Goal: Transaction & Acquisition: Purchase product/service

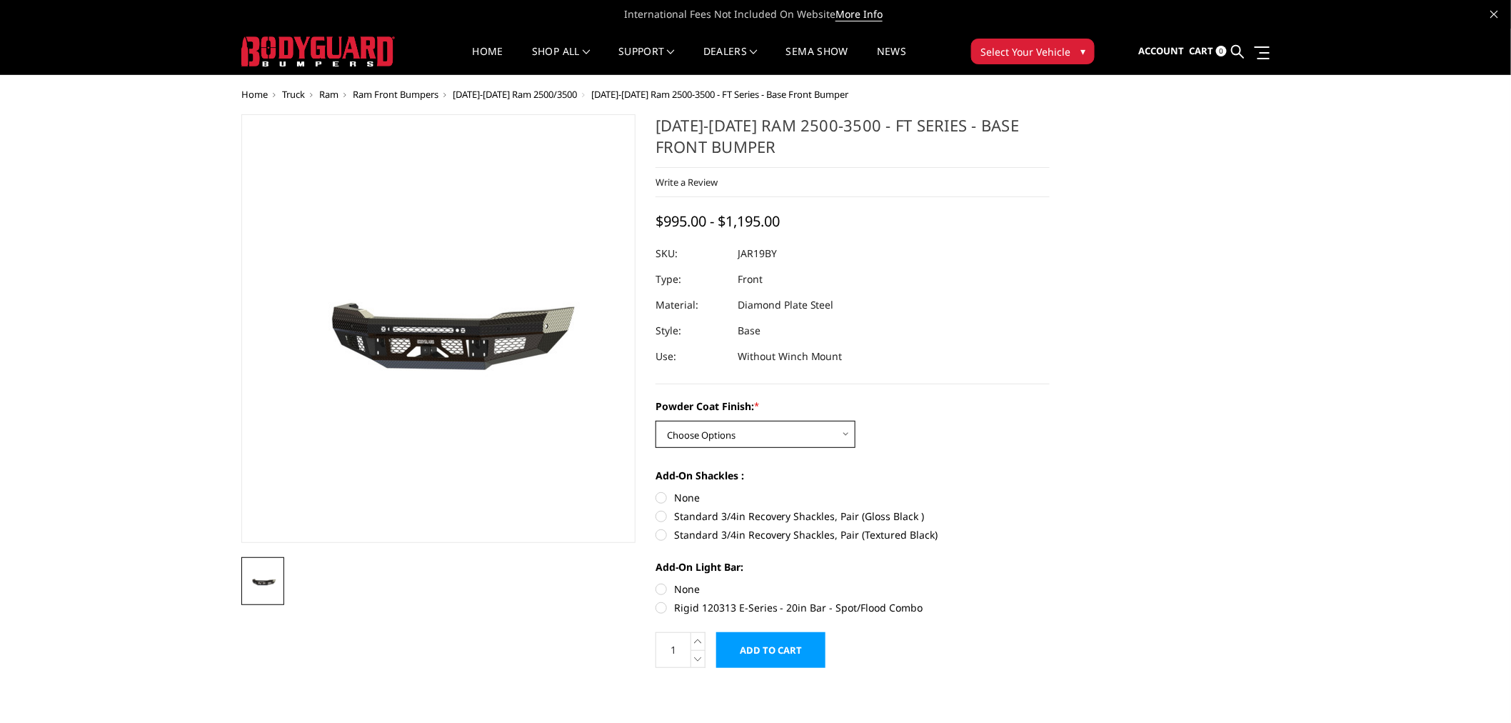
click at [768, 438] on select "Choose Options Bare Metal Gloss Black Powder Coat Textured Black Powder Coat" at bounding box center [755, 434] width 200 height 27
select select "3377"
click at [655, 421] on select "Choose Options Bare Metal Gloss Black Powder Coat Textured Black Powder Coat" at bounding box center [755, 434] width 200 height 27
click at [687, 518] on label "Standard 3/4in Recovery Shackles, Pair (Gloss Black )" at bounding box center [852, 515] width 394 height 15
click at [1050, 490] on input "Standard 3/4in Recovery Shackles, Pair (Gloss Black )" at bounding box center [1050, 490] width 1 height 1
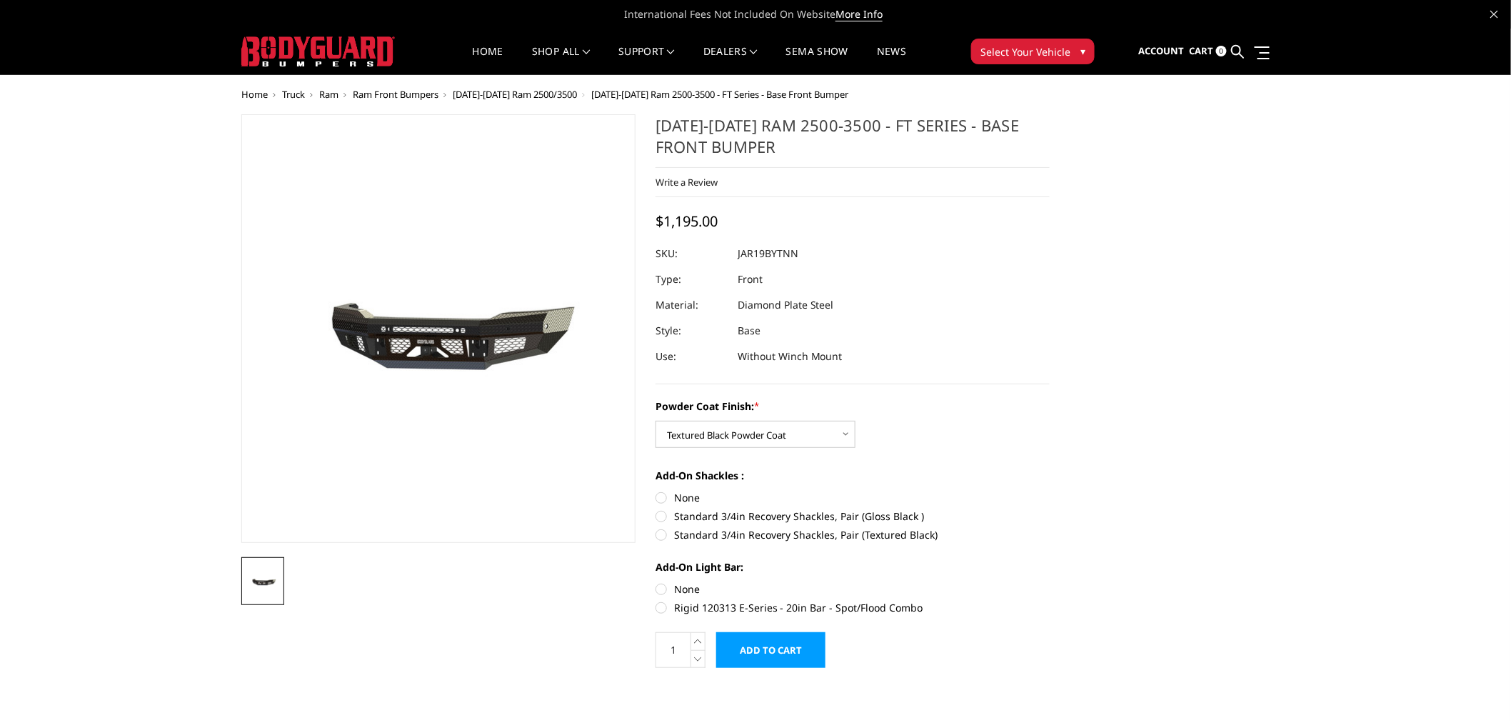
radio input "true"
click at [687, 534] on label "Standard 3/4in Recovery Shackles, Pair (Textured Black)" at bounding box center [852, 534] width 394 height 15
click at [1050, 509] on input "Standard 3/4in Recovery Shackles, Pair (Textured Black)" at bounding box center [1050, 508] width 1 height 1
radio input "true"
click at [681, 603] on label "Rigid 120313 E-Series - 20in Bar - Spot/Flood Combo" at bounding box center [852, 607] width 394 height 15
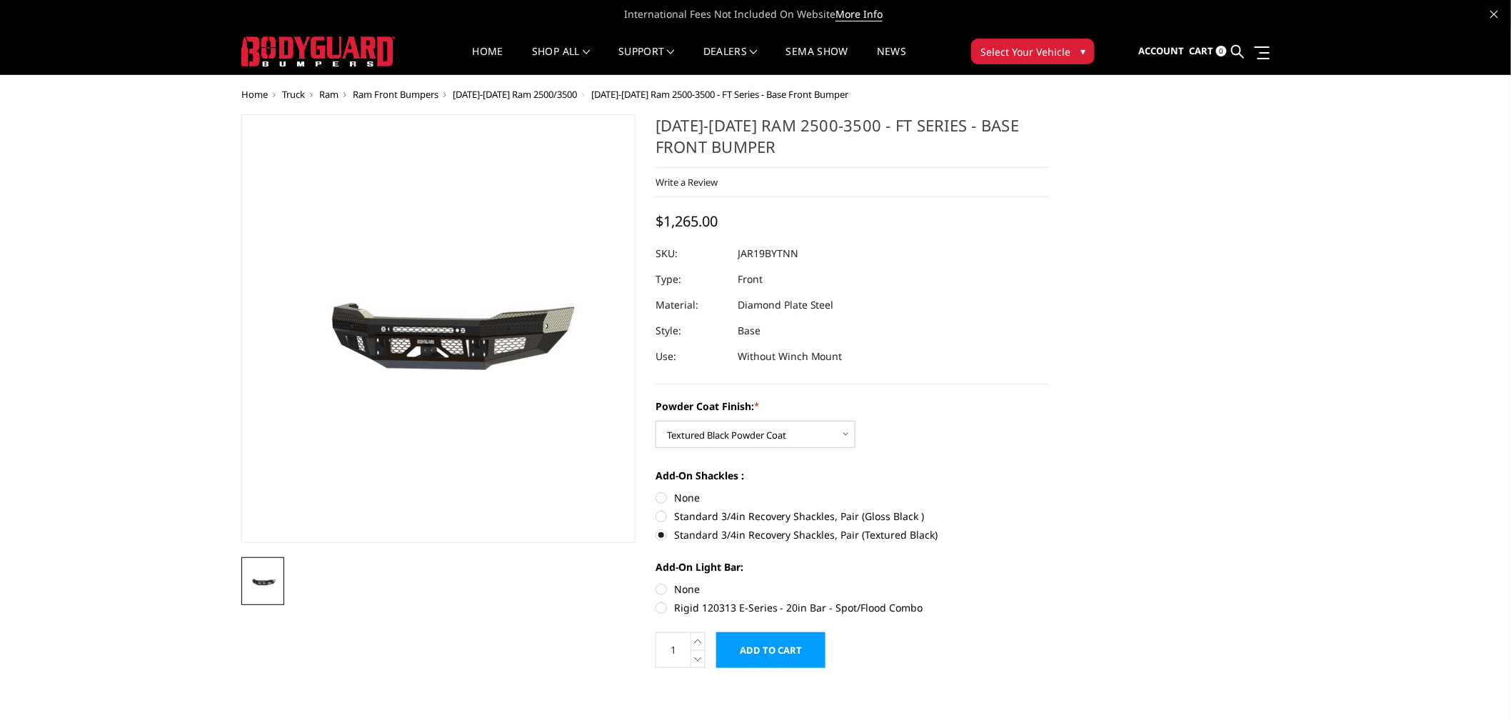
click at [1050, 582] on input "Rigid 120313 E-Series - 20in Bar - Spot/Flood Combo" at bounding box center [1050, 581] width 1 height 1
radio input "true"
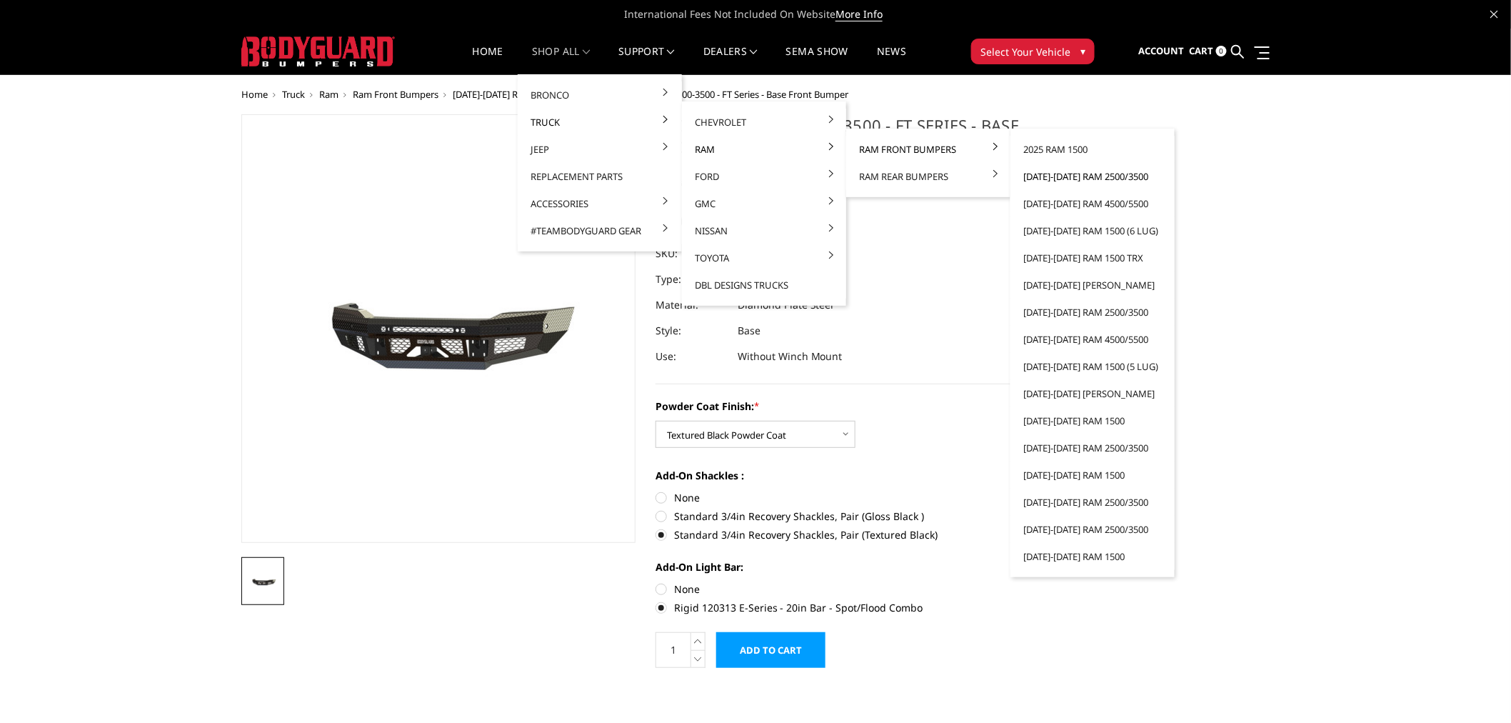
click at [1070, 176] on link "[DATE]-[DATE] Ram 2500/3500" at bounding box center [1092, 176] width 153 height 27
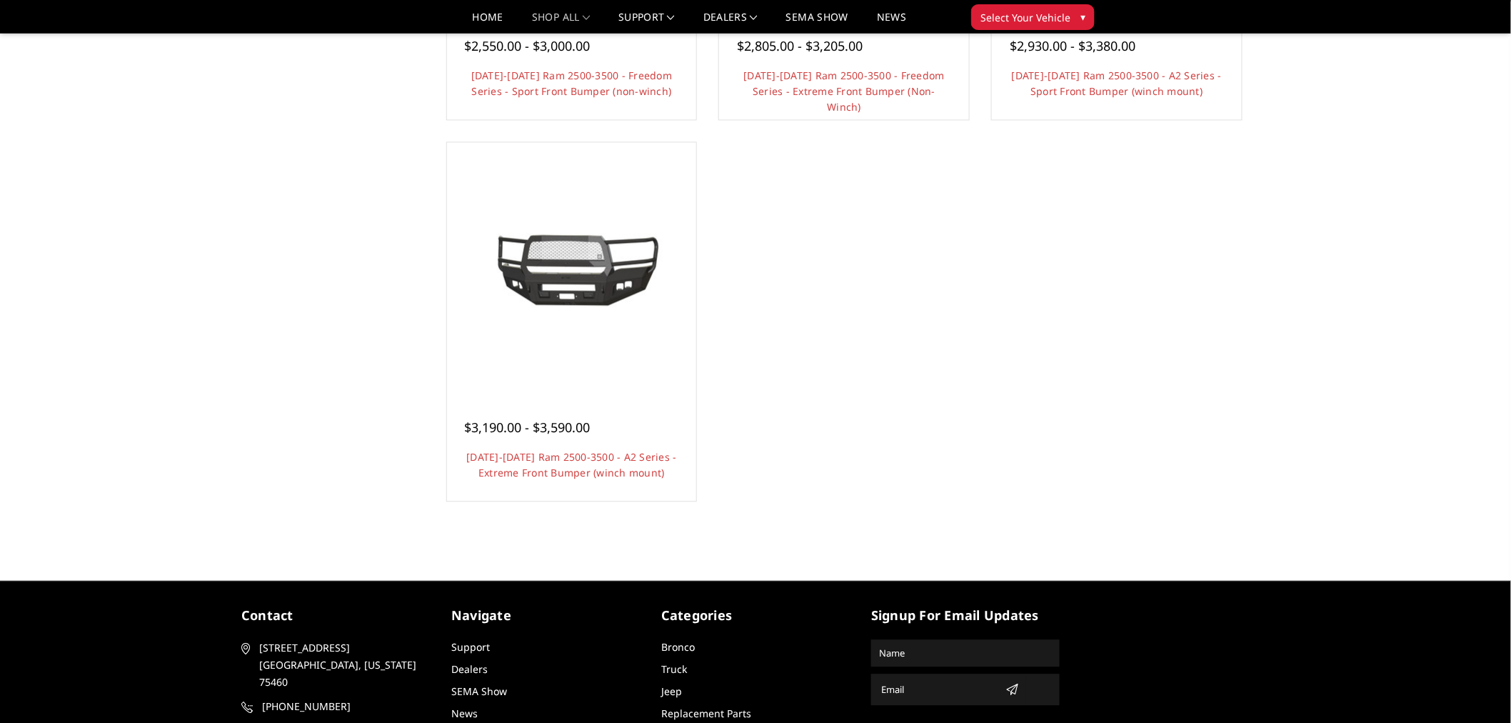
scroll to position [1293, 0]
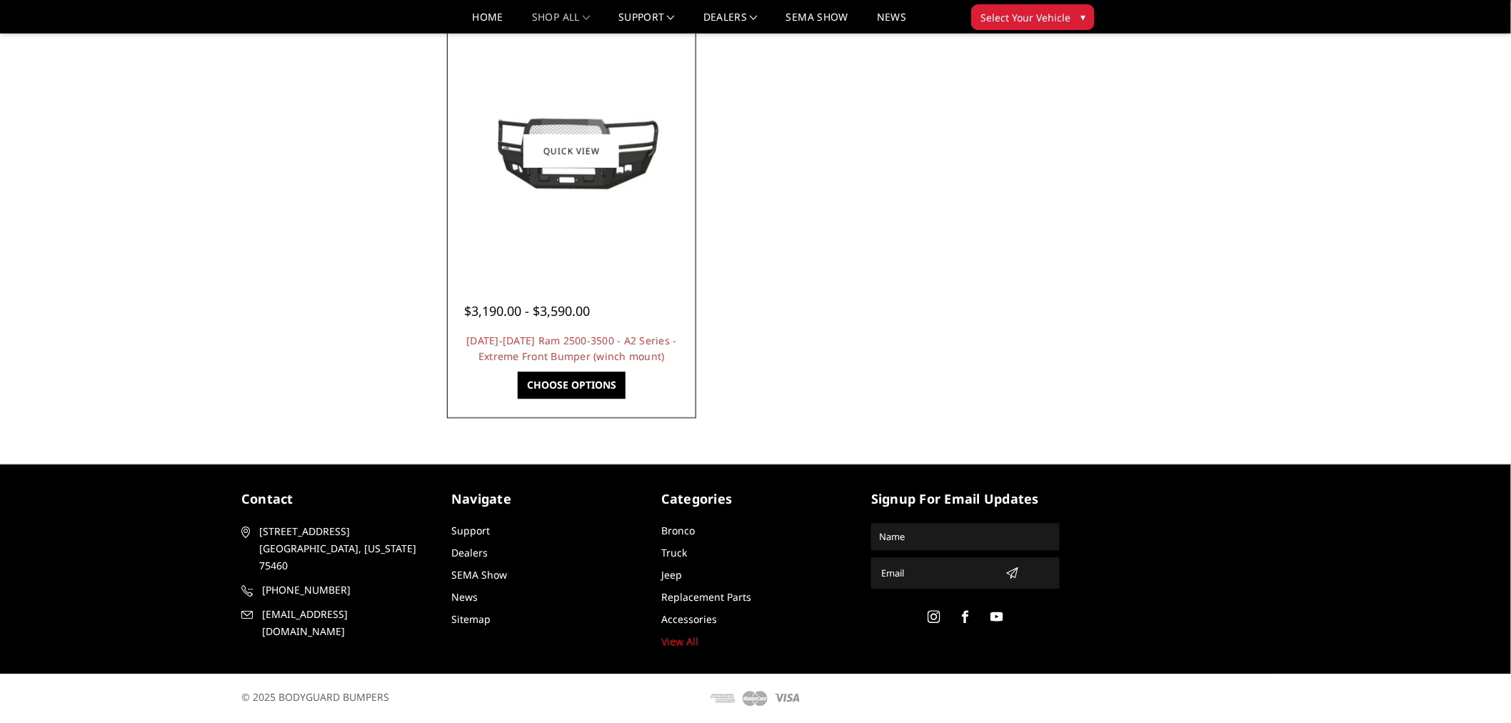
click at [543, 131] on img at bounding box center [571, 150] width 228 height 103
